Goal: Task Accomplishment & Management: Manage account settings

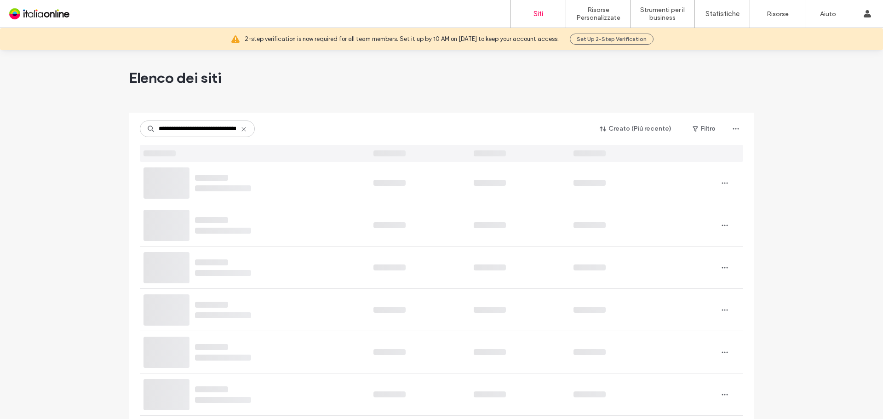
drag, startPoint x: 178, startPoint y: 129, endPoint x: 127, endPoint y: 123, distance: 51.4
click at [141, 125] on input "**********" at bounding box center [197, 129] width 115 height 17
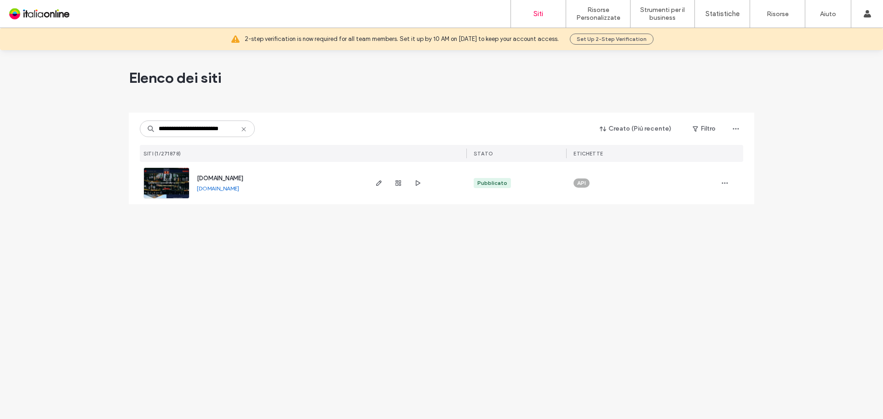
type input "**********"
click at [241, 178] on span "www.ginfizzcocktailbar.com" at bounding box center [220, 178] width 46 height 7
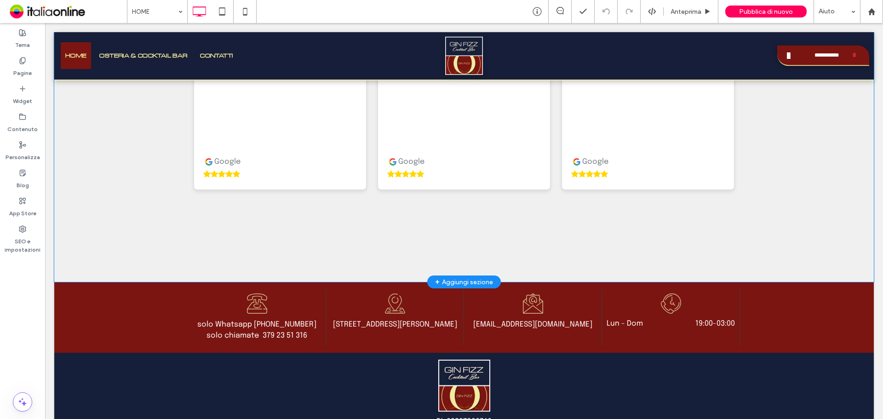
scroll to position [2750, 0]
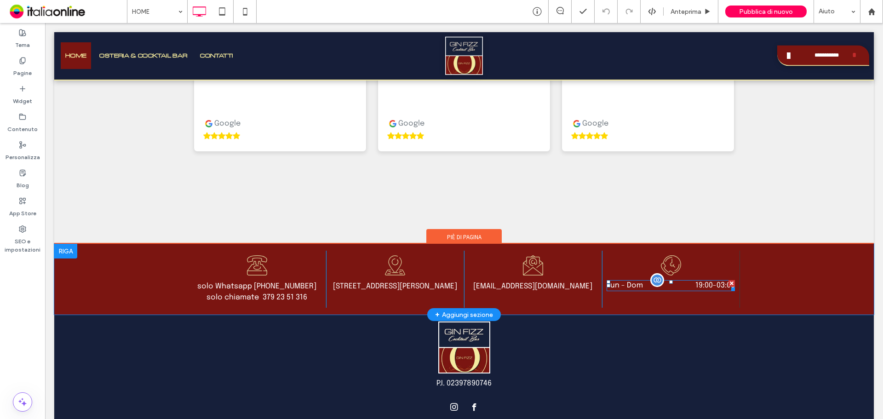
click at [677, 280] on dd "19:00 - 03:00" at bounding box center [697, 285] width 76 height 11
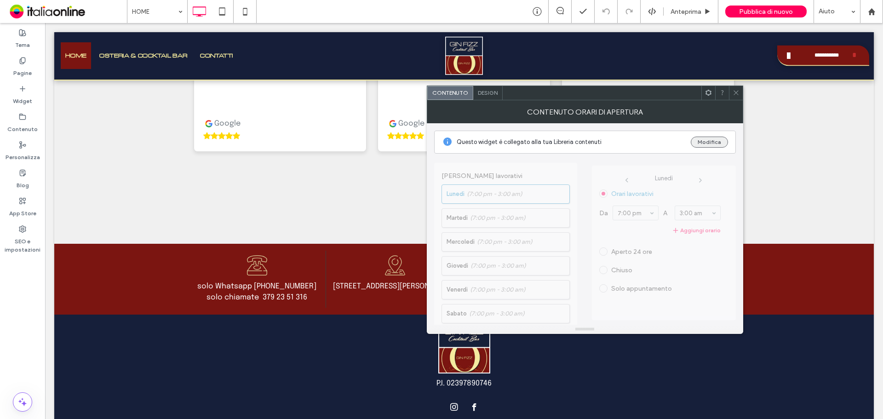
click at [706, 141] on button "Modifica" at bounding box center [709, 142] width 37 height 11
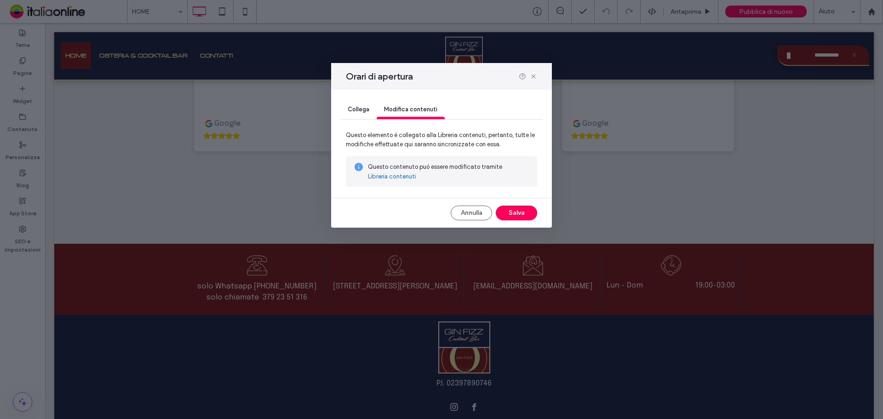
click at [402, 176] on link "Libreria contenuti" at bounding box center [392, 176] width 48 height 9
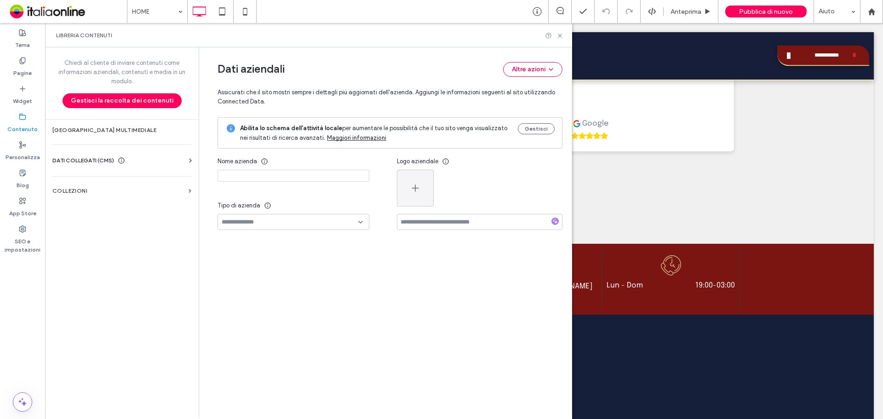
type input "**********"
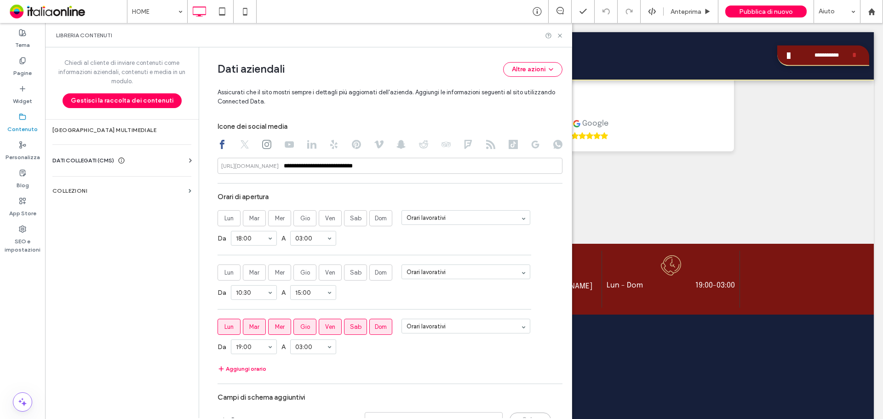
scroll to position [474, 0]
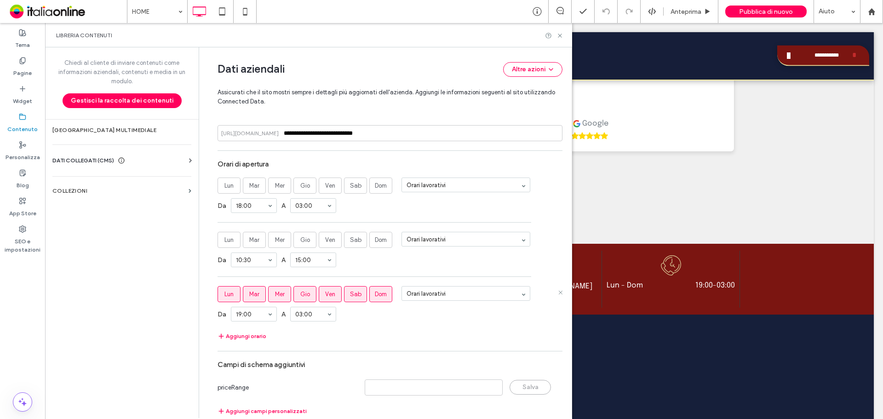
click at [275, 297] on span "Mer" at bounding box center [280, 294] width 10 height 9
click at [300, 293] on span "Gio" at bounding box center [305, 294] width 10 height 9
click at [561, 37] on icon at bounding box center [560, 35] width 7 height 7
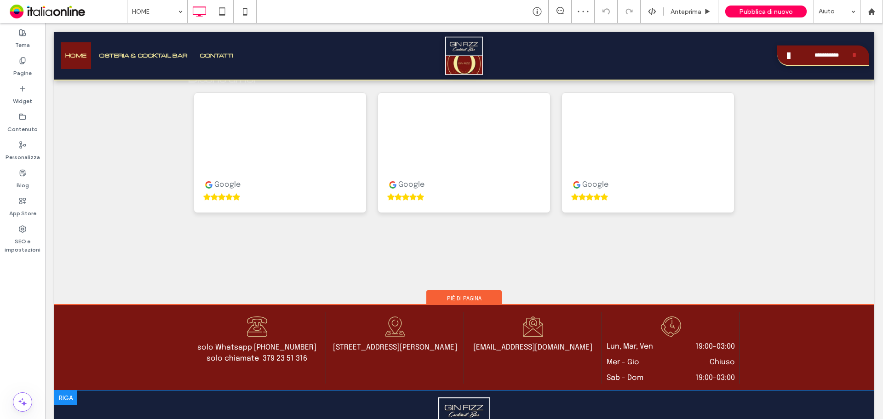
scroll to position [2764, 0]
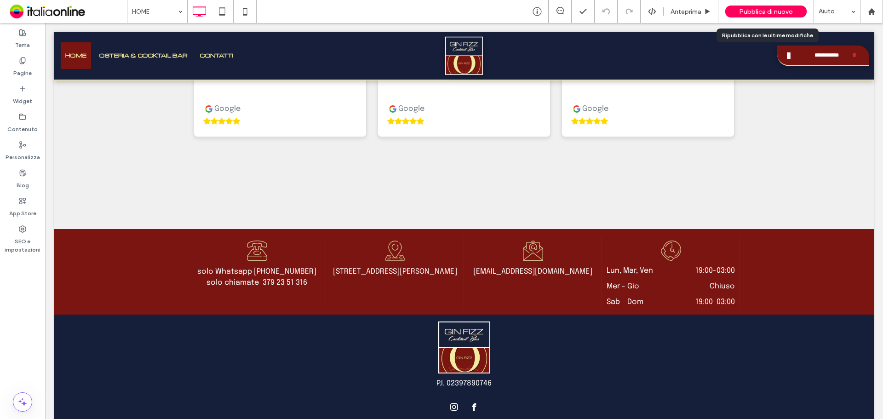
click at [794, 9] on div "Pubblica di nuovo" at bounding box center [765, 12] width 81 height 12
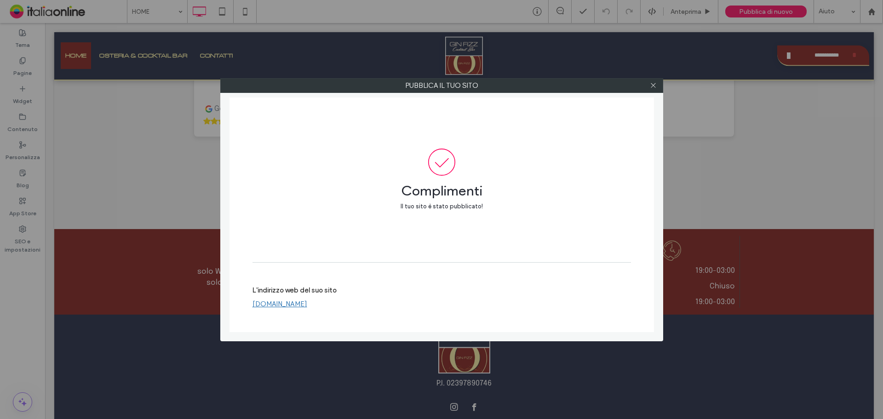
click at [649, 86] on div at bounding box center [654, 86] width 14 height 14
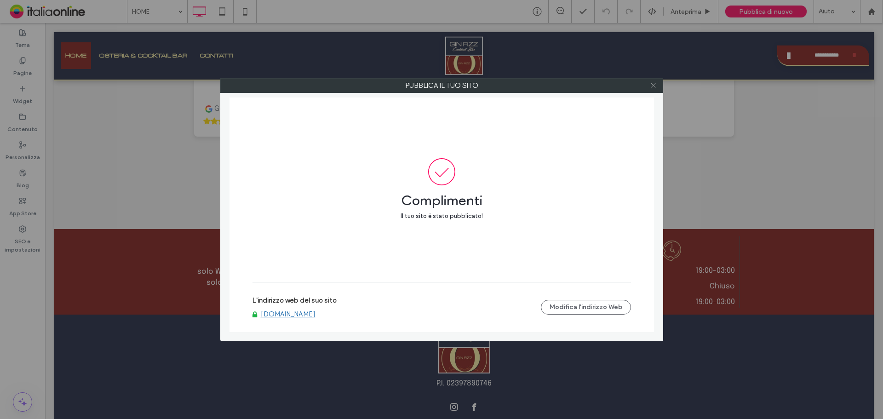
click at [654, 83] on icon at bounding box center [653, 85] width 7 height 7
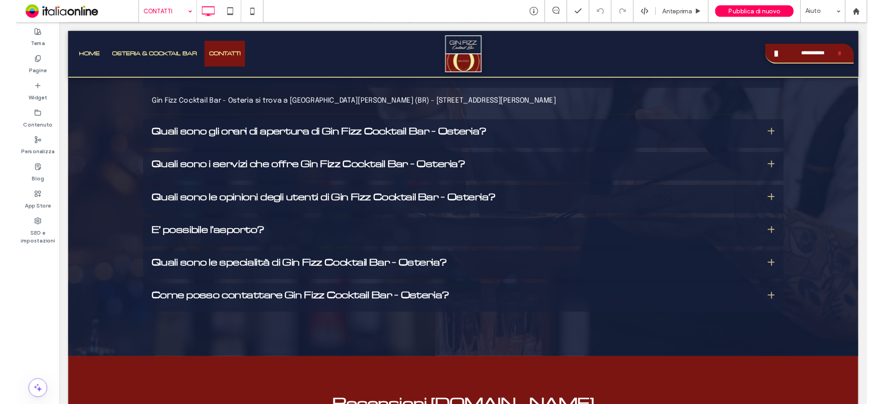
scroll to position [1501, 0]
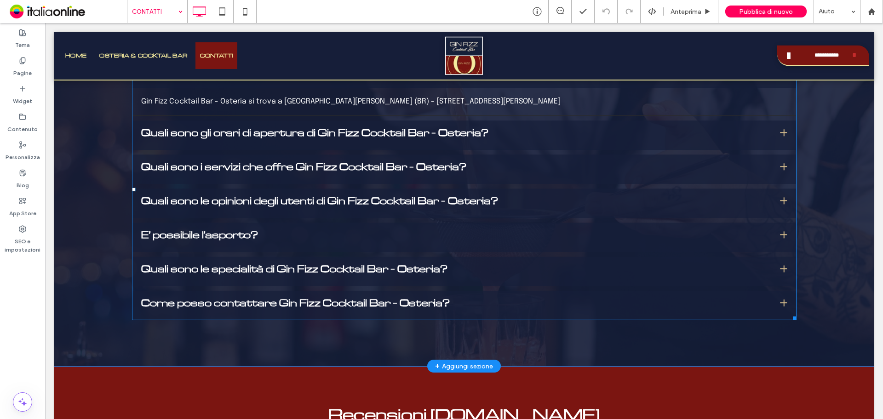
click at [440, 194] on span at bounding box center [464, 189] width 665 height 262
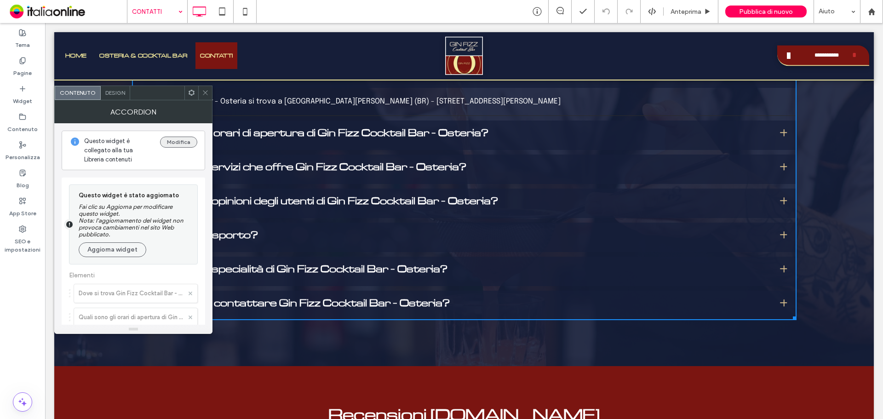
click at [178, 139] on button "Modifica" at bounding box center [178, 142] width 37 height 11
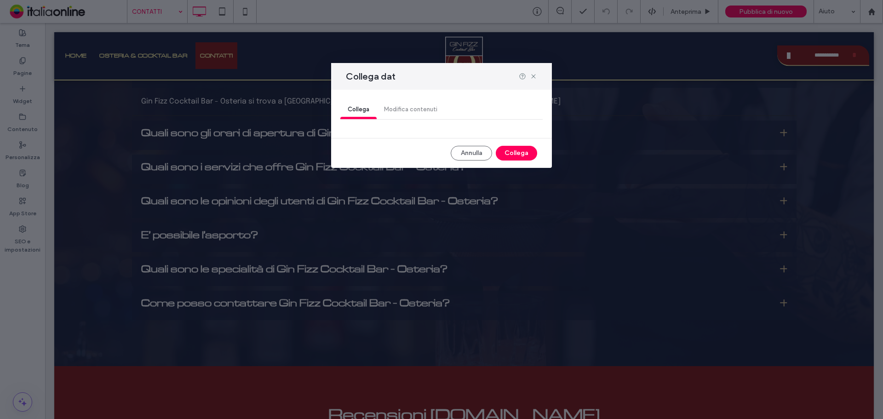
click at [413, 112] on div "Collega Modifica contenuti" at bounding box center [441, 110] width 202 height 18
click at [453, 151] on button "Annulla" at bounding box center [471, 153] width 41 height 15
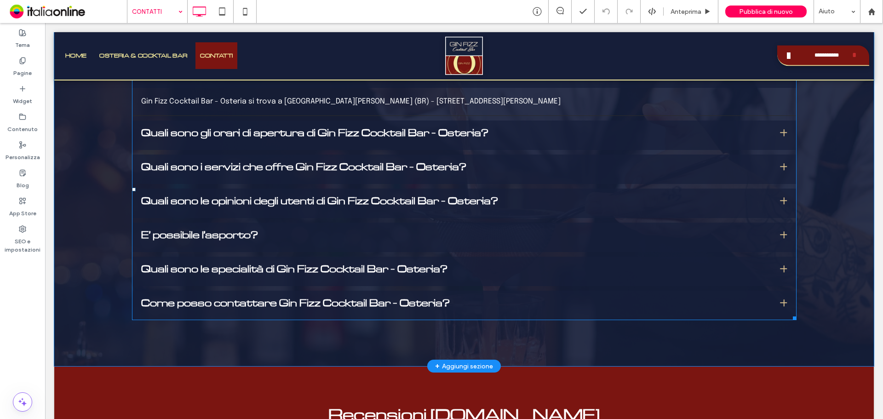
click at [448, 174] on span at bounding box center [464, 189] width 665 height 262
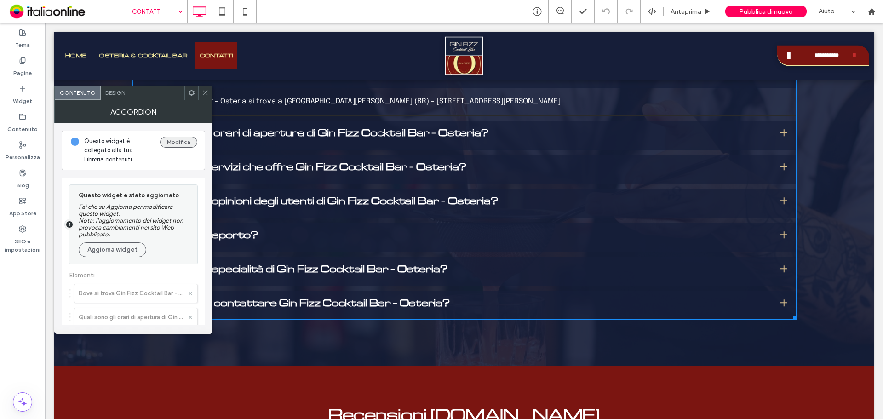
click at [182, 142] on button "Modifica" at bounding box center [178, 142] width 37 height 11
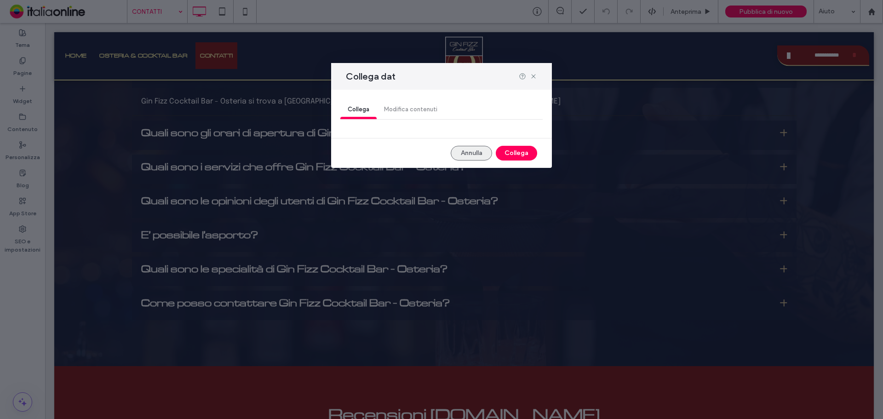
click at [477, 151] on button "Annulla" at bounding box center [471, 153] width 41 height 15
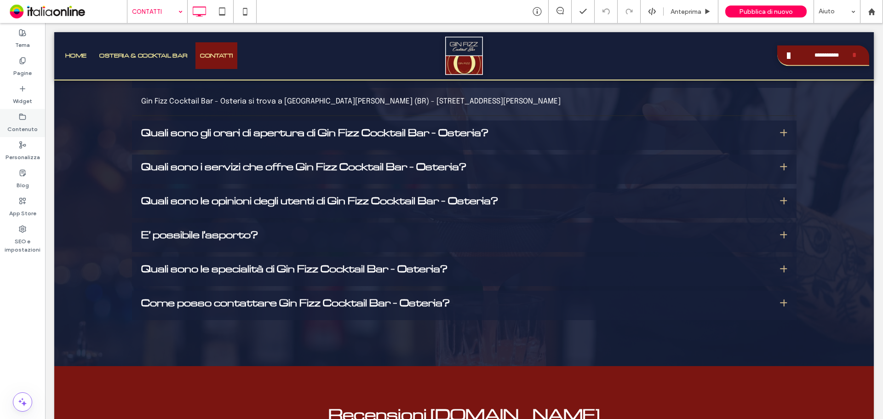
click at [24, 126] on label "Contenuto" at bounding box center [22, 127] width 30 height 13
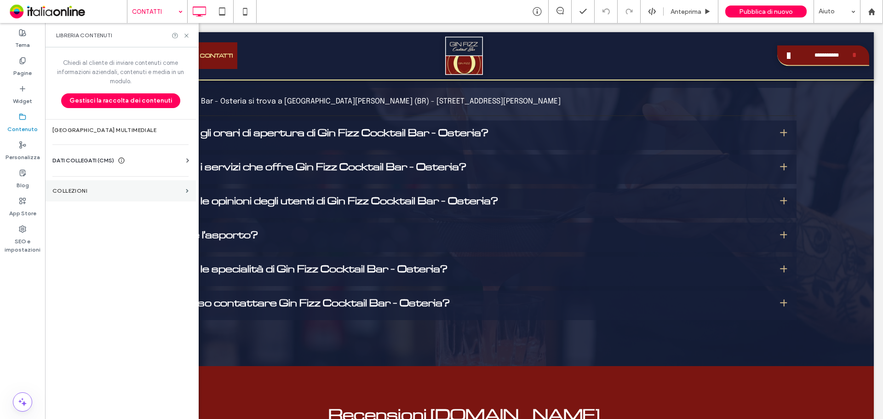
click at [95, 192] on label "COLLEZIONI" at bounding box center [117, 191] width 130 height 6
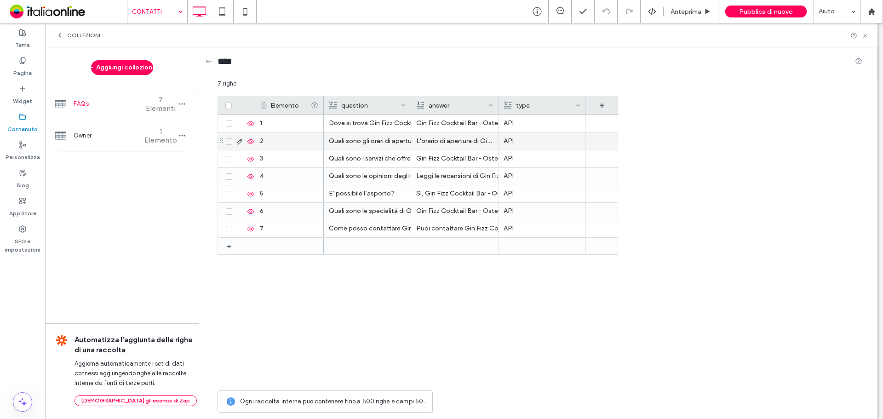
click at [465, 139] on p "L'orario di apertura di Gin Fizz Cocktail Bar - Osteria è: da Lunedì a Domenica…" at bounding box center [454, 141] width 77 height 17
click at [465, 139] on p "L'orario di apertura di Gin Fizz Cocktail Bar - Osteria è: da Lunedì a Domenica…" at bounding box center [455, 141] width 76 height 17
click at [489, 140] on div "**********" at bounding box center [503, 137] width 181 height 13
drag, startPoint x: 439, startPoint y: 142, endPoint x: 412, endPoint y: 140, distance: 27.2
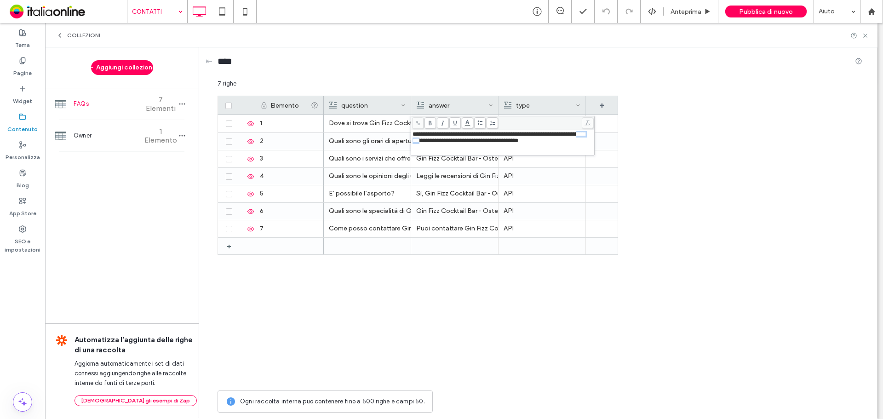
click at [412, 140] on div "**********" at bounding box center [502, 142] width 183 height 25
click at [690, 170] on div "Elemento question answer type + 1 2 3 4 5 6 7 + Dove si trova Gin Fizz Cocktail…" at bounding box center [540, 241] width 645 height 290
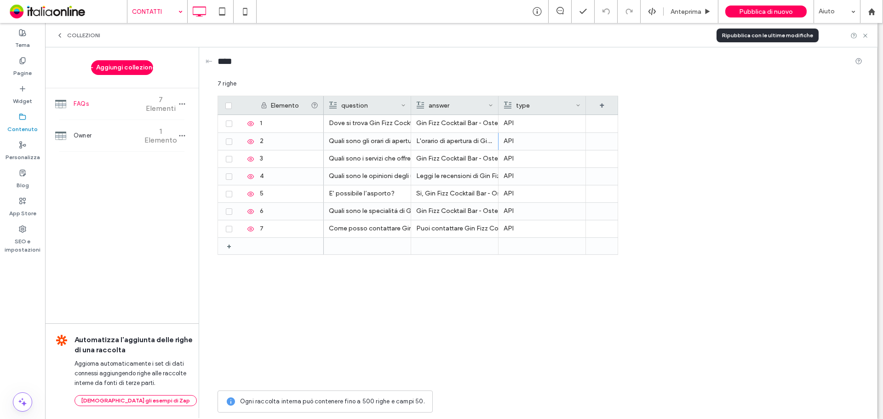
click at [769, 8] on span "Pubblica di nuovo" at bounding box center [766, 12] width 54 height 8
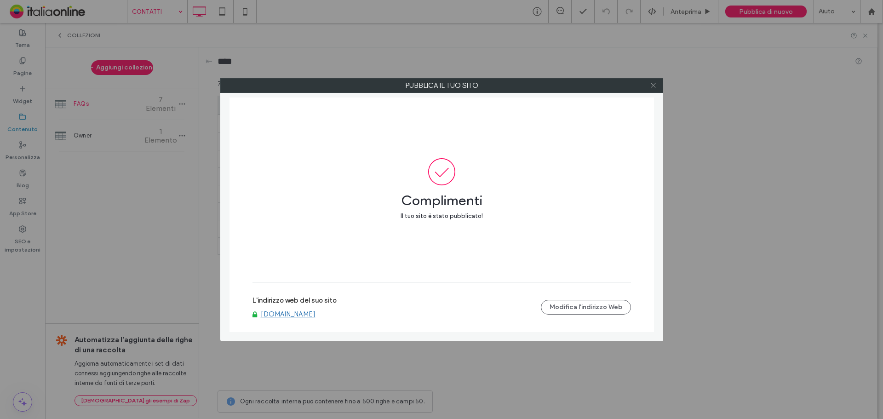
click at [654, 86] on icon at bounding box center [653, 85] width 7 height 7
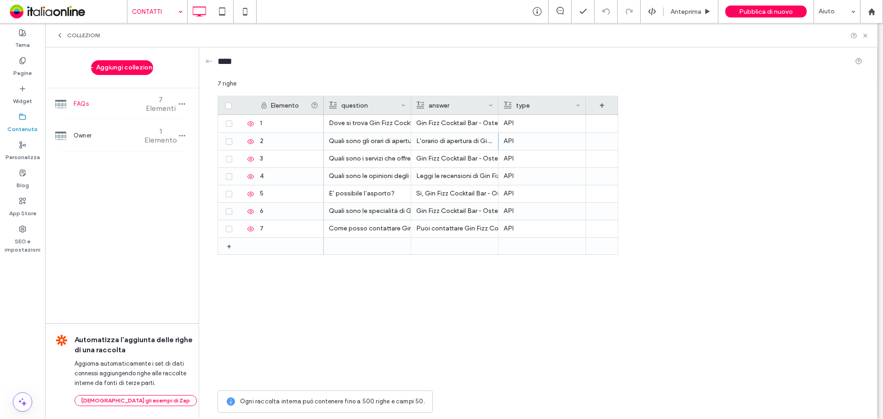
click at [778, 164] on div "Elemento question answer type + + 1 2 3 4 5 6 7 Dove si trova Gin Fizz Cocktail…" at bounding box center [540, 241] width 645 height 290
click at [765, 8] on span "Pubblica di nuovo" at bounding box center [766, 12] width 54 height 8
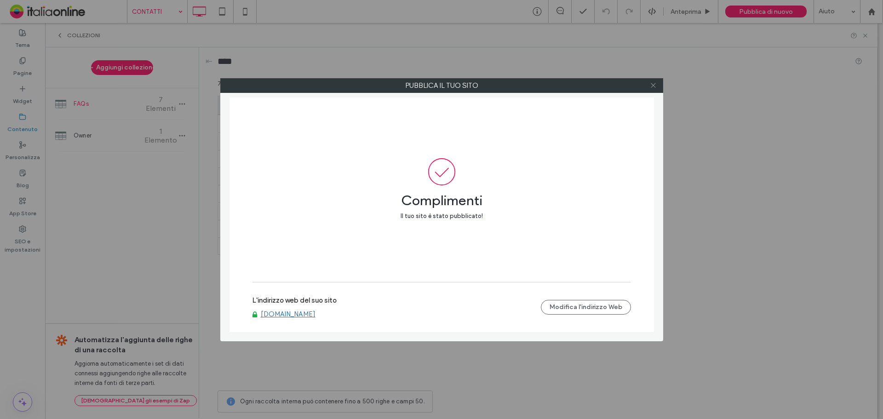
click at [656, 84] on icon at bounding box center [653, 85] width 7 height 7
